Goal: Task Accomplishment & Management: Manage account settings

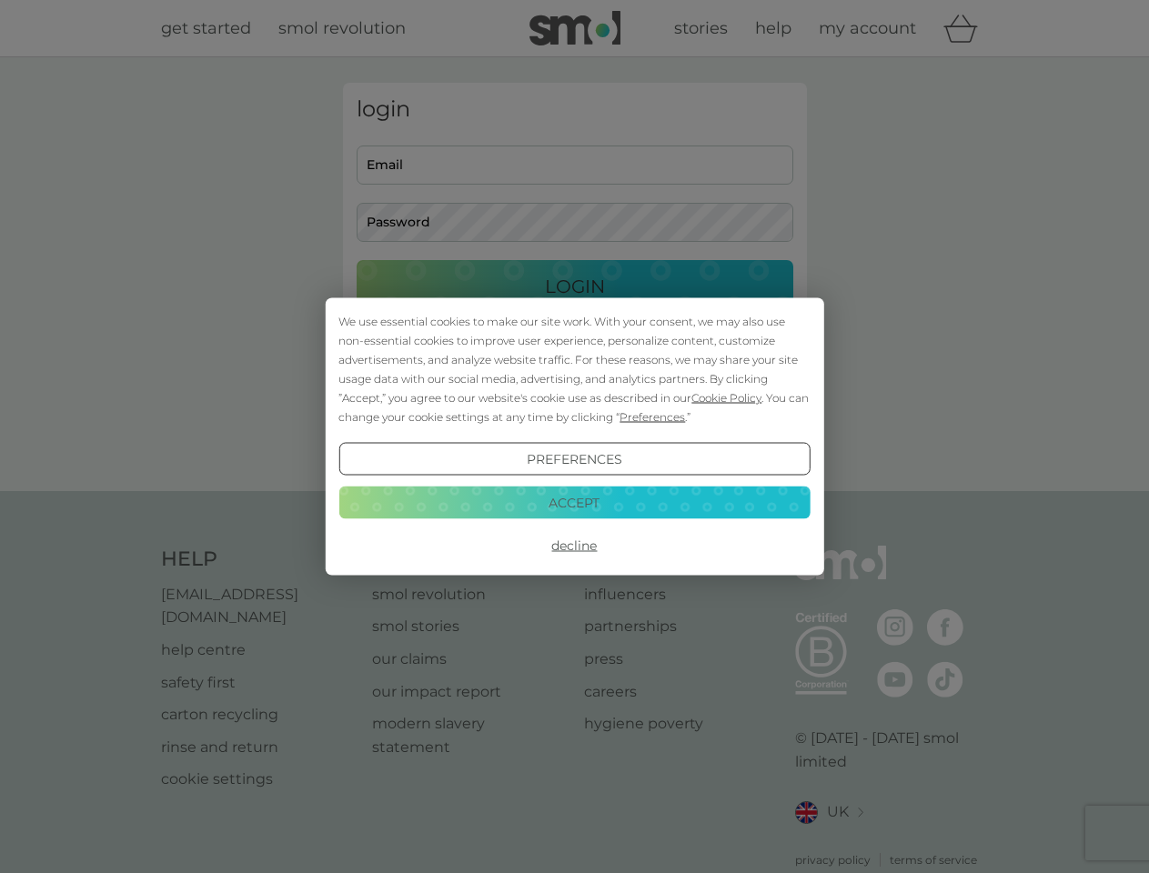
click at [727, 397] on span "Cookie Policy" at bounding box center [726, 398] width 70 height 14
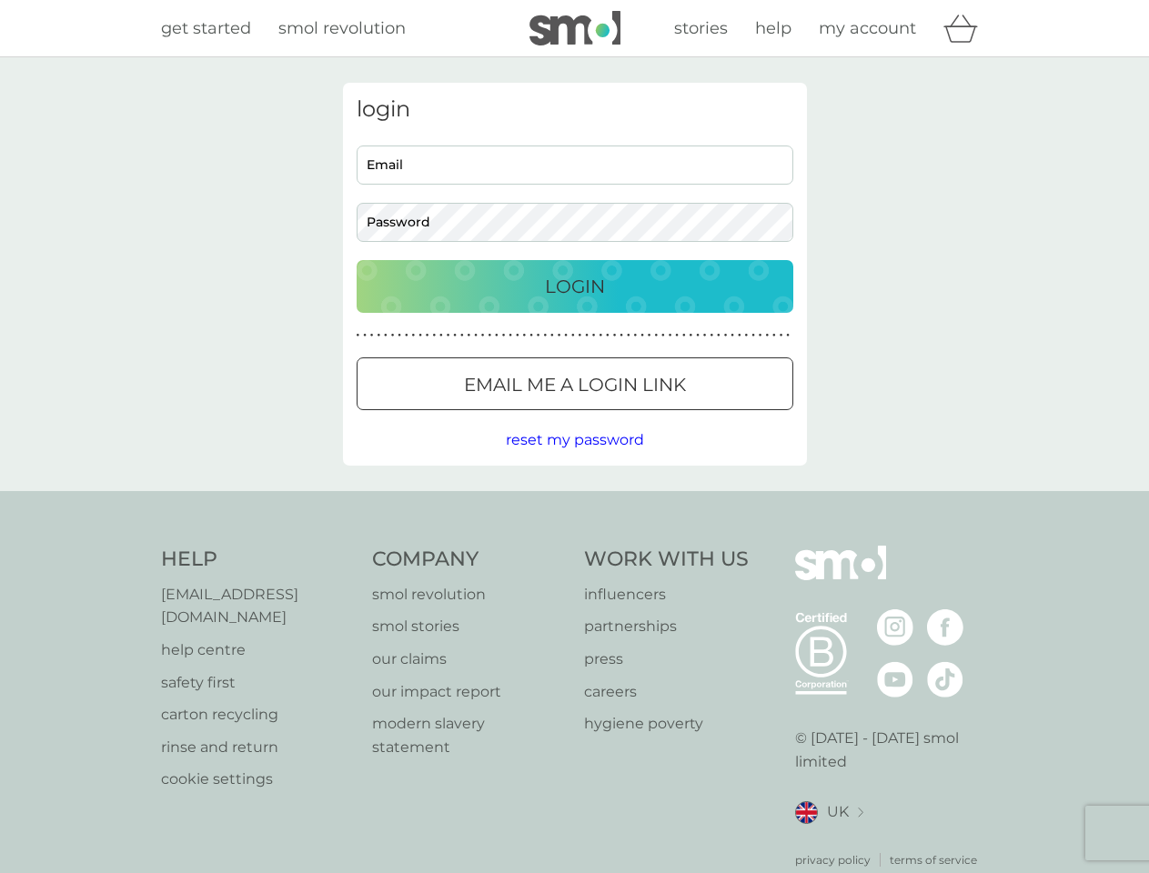
click at [650, 417] on div "login Email Password Login ● ● ● ● ● ● ● ● ● ● ● ● ● ● ● ● ● ● ● ● ● ● ● ● ● ● …" at bounding box center [575, 274] width 464 height 383
click at [574, 459] on div "login Email Password Login ● ● ● ● ● ● ● ● ● ● ● ● ● ● ● ● ● ● ● ● ● ● ● ● ● ● …" at bounding box center [575, 274] width 464 height 383
click at [574, 546] on div "Help [EMAIL_ADDRESS][DOMAIN_NAME] help centre safety first carton recycling rin…" at bounding box center [575, 707] width 828 height 323
click at [574, 502] on div "Help [EMAIL_ADDRESS][DOMAIN_NAME] help centre safety first carton recycling rin…" at bounding box center [574, 707] width 1149 height 432
